Goal: Task Accomplishment & Management: Complete application form

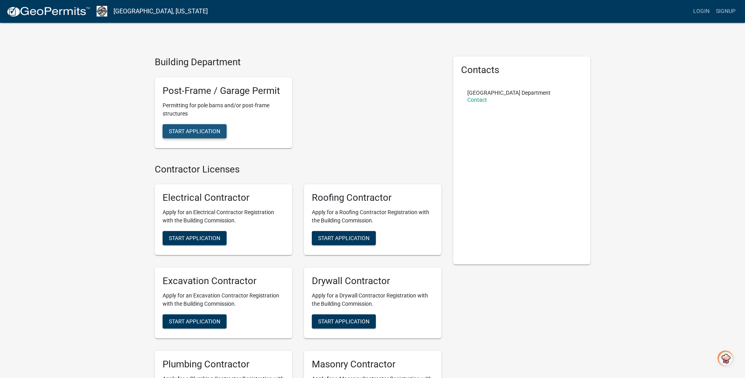
click at [200, 133] on span "Start Application" at bounding box center [194, 131] width 51 height 6
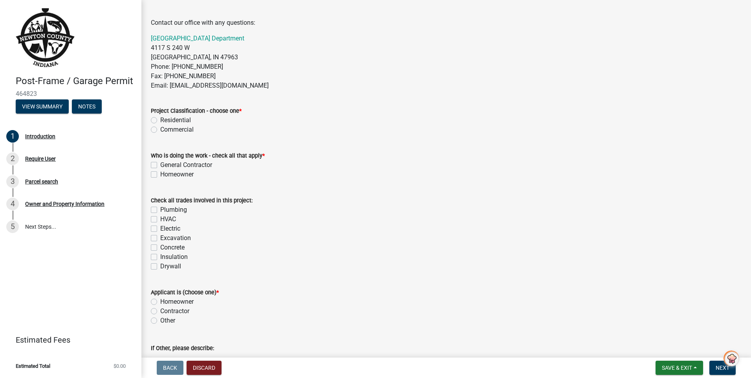
scroll to position [275, 0]
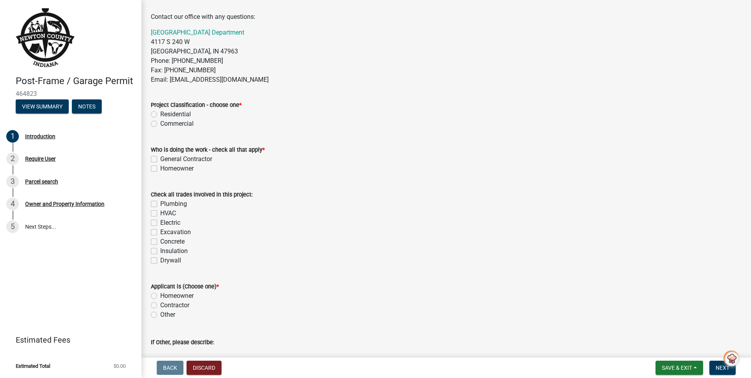
click at [160, 113] on label "Residential" at bounding box center [175, 114] width 31 height 9
click at [160, 113] on input "Residential" at bounding box center [162, 112] width 5 height 5
radio input "true"
click at [160, 158] on label "General Contractor" at bounding box center [186, 158] width 52 height 9
click at [160, 158] on input "General Contractor" at bounding box center [162, 156] width 5 height 5
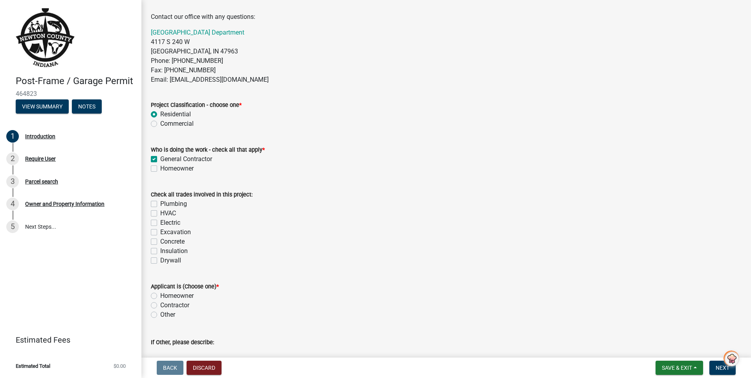
checkbox input "true"
checkbox input "false"
click at [160, 240] on label "Concrete" at bounding box center [172, 241] width 24 height 9
click at [160, 240] on input "Concrete" at bounding box center [162, 239] width 5 height 5
checkbox input "true"
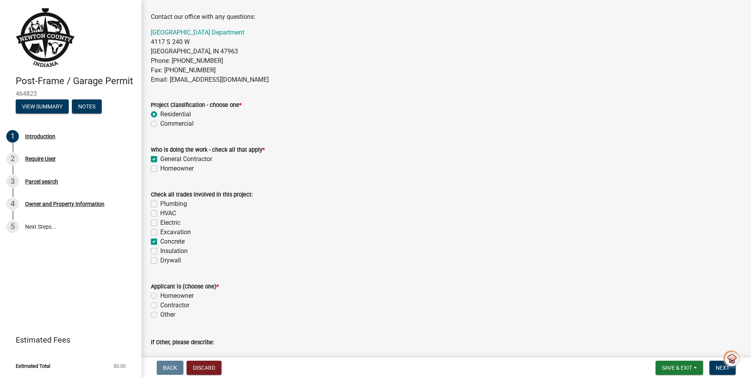
checkbox input "false"
checkbox input "true"
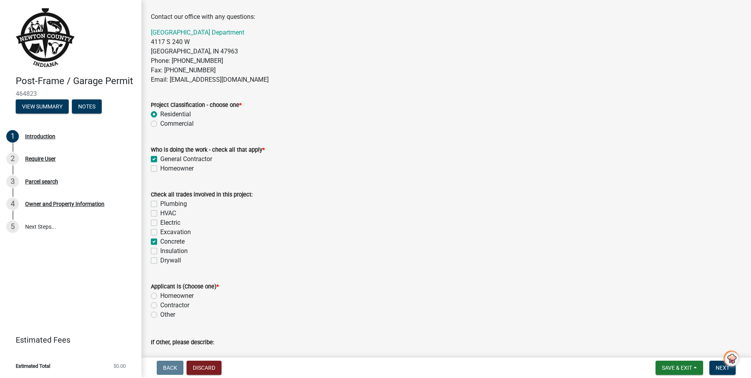
checkbox input "false"
click at [160, 296] on label "Homeowner" at bounding box center [176, 295] width 33 height 9
click at [160, 296] on input "Homeowner" at bounding box center [162, 293] width 5 height 5
radio input "true"
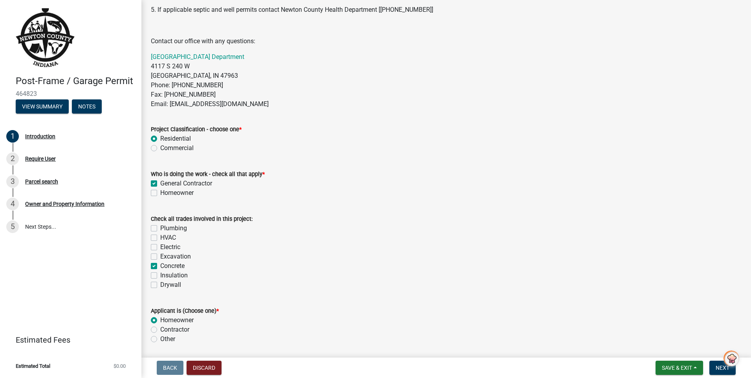
scroll to position [124, 0]
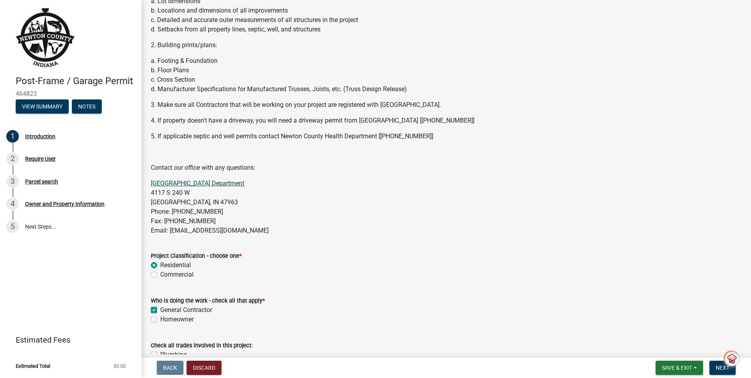
click at [192, 183] on link "[GEOGRAPHIC_DATA] Department" at bounding box center [197, 182] width 93 height 7
